Goal: Communication & Community: Answer question/provide support

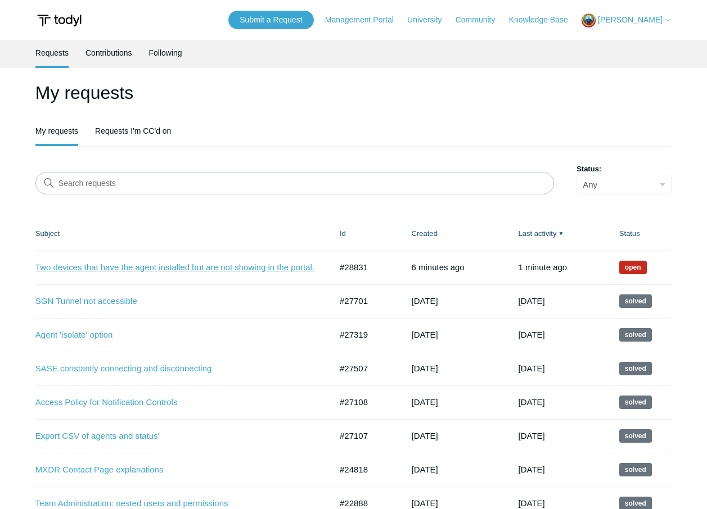
click at [166, 268] on link "Two devices that have the agent installed but are not showing in the portal." at bounding box center [174, 267] width 279 height 13
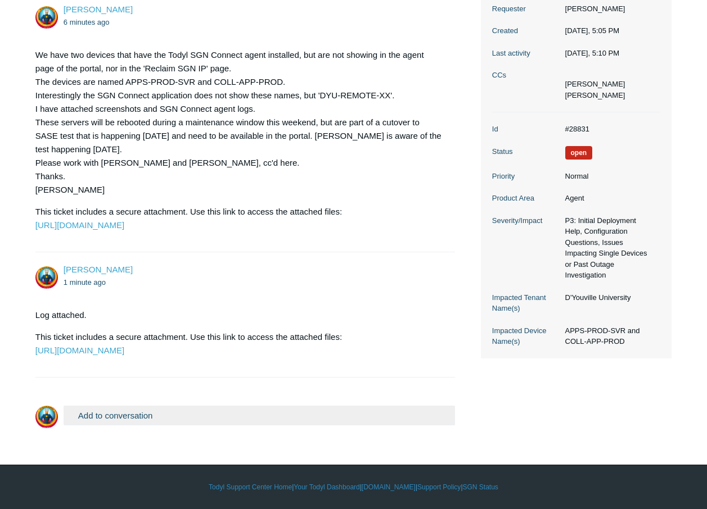
scroll to position [251, 0]
click at [175, 417] on button "Add to conversation" at bounding box center [260, 416] width 392 height 20
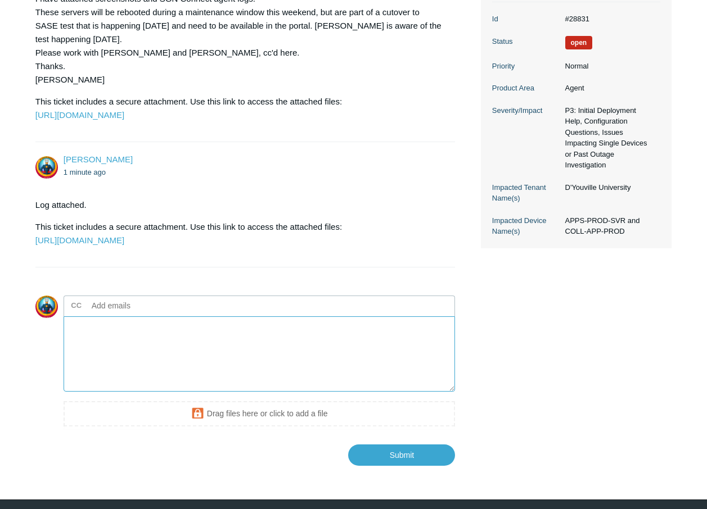
scroll to position [396, 0]
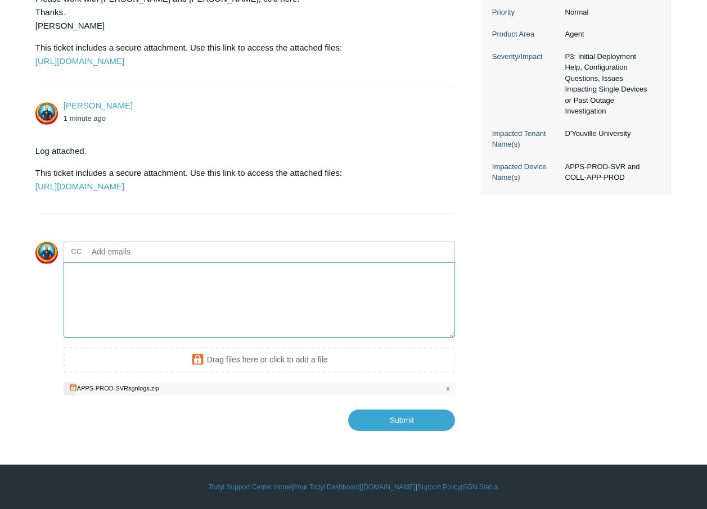
click at [148, 301] on textarea "Add your reply" at bounding box center [260, 301] width 392 height 76
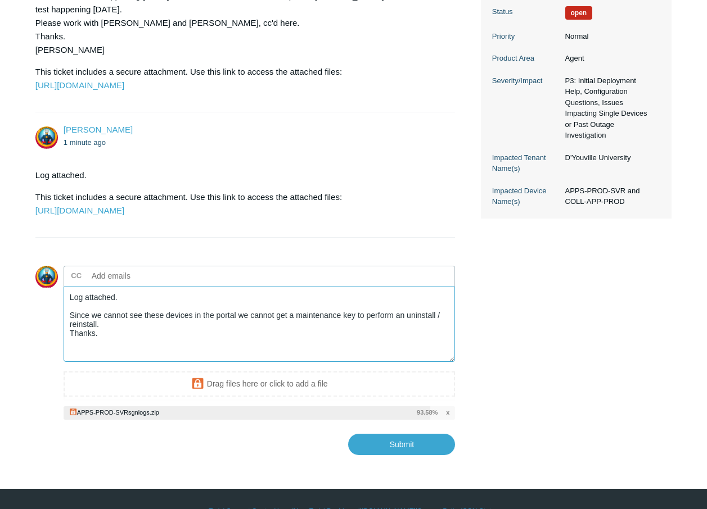
scroll to position [415, 0]
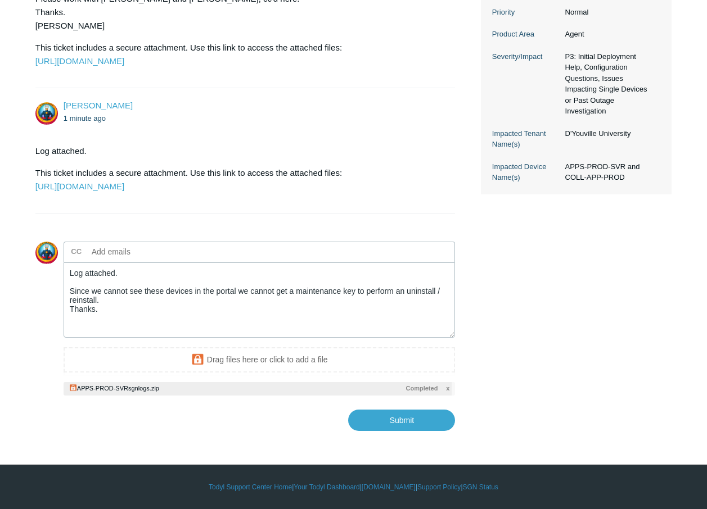
click at [493, 331] on div "Timothy Kujawski 6 minutes ago We have two devices that have the Todyl SGN Conn…" at bounding box center [353, 130] width 636 height 604
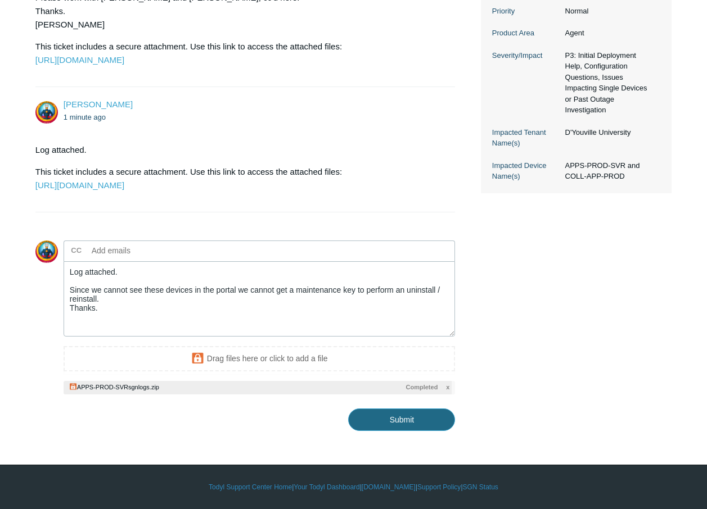
click at [402, 423] on input "Submit" at bounding box center [401, 420] width 107 height 22
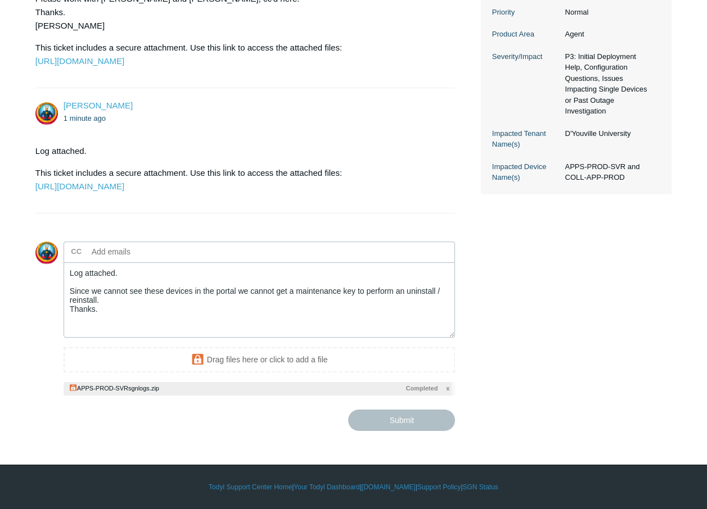
type textarea "Log attached. Since we cannot see these devices in the portal we cannot get a m…"
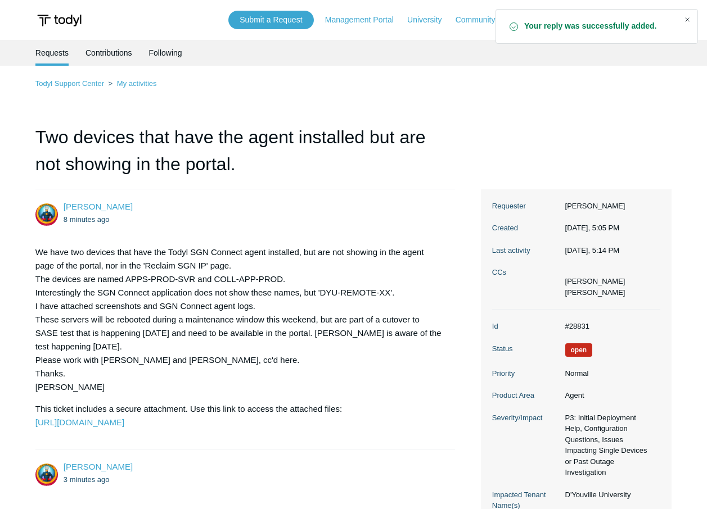
click at [685, 19] on div "Close" at bounding box center [687, 20] width 16 height 16
click at [658, 19] on span "[PERSON_NAME]" at bounding box center [630, 19] width 65 height 9
click at [604, 66] on link "Sign out" at bounding box center [637, 64] width 110 height 20
